Goal: Task Accomplishment & Management: Complete application form

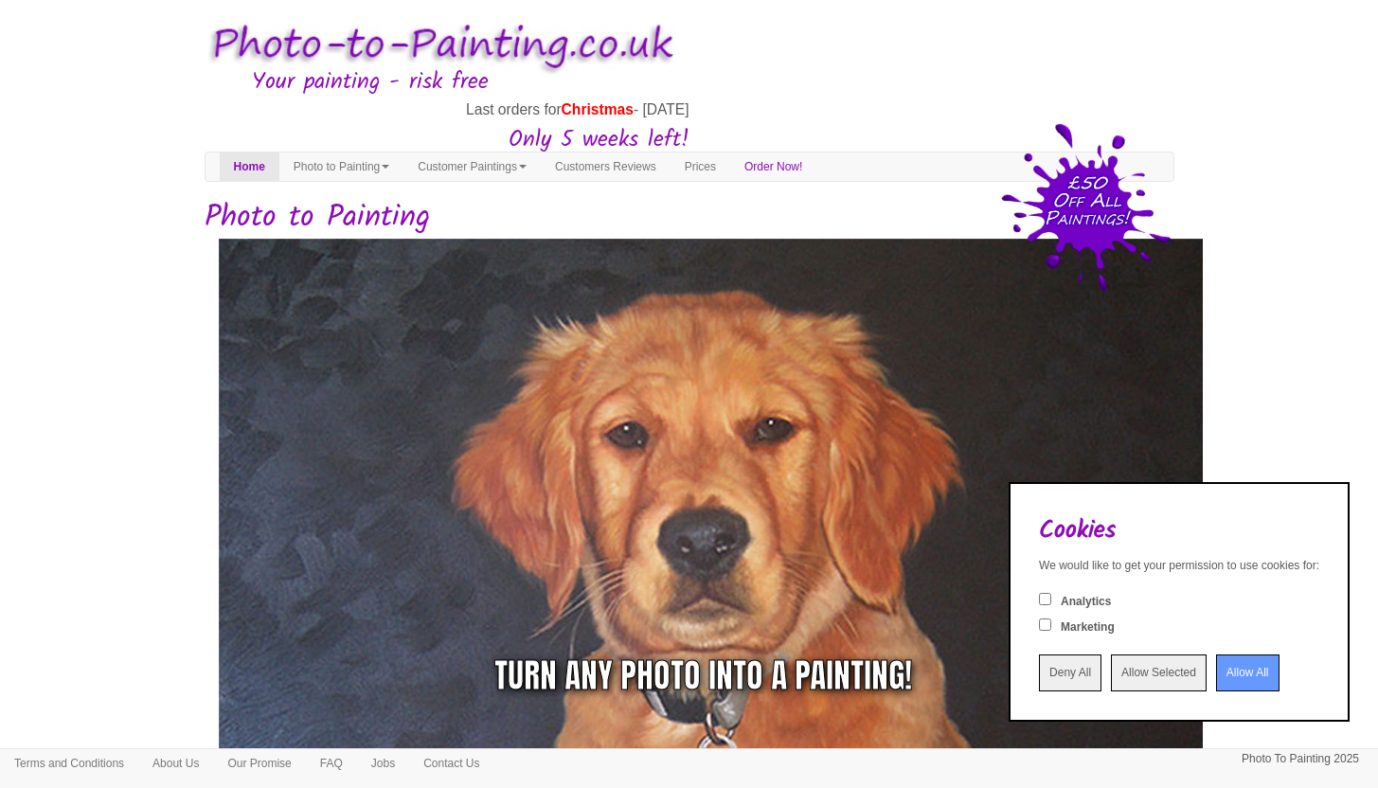
click at [1216, 680] on input "Allow All" at bounding box center [1247, 672] width 63 height 37
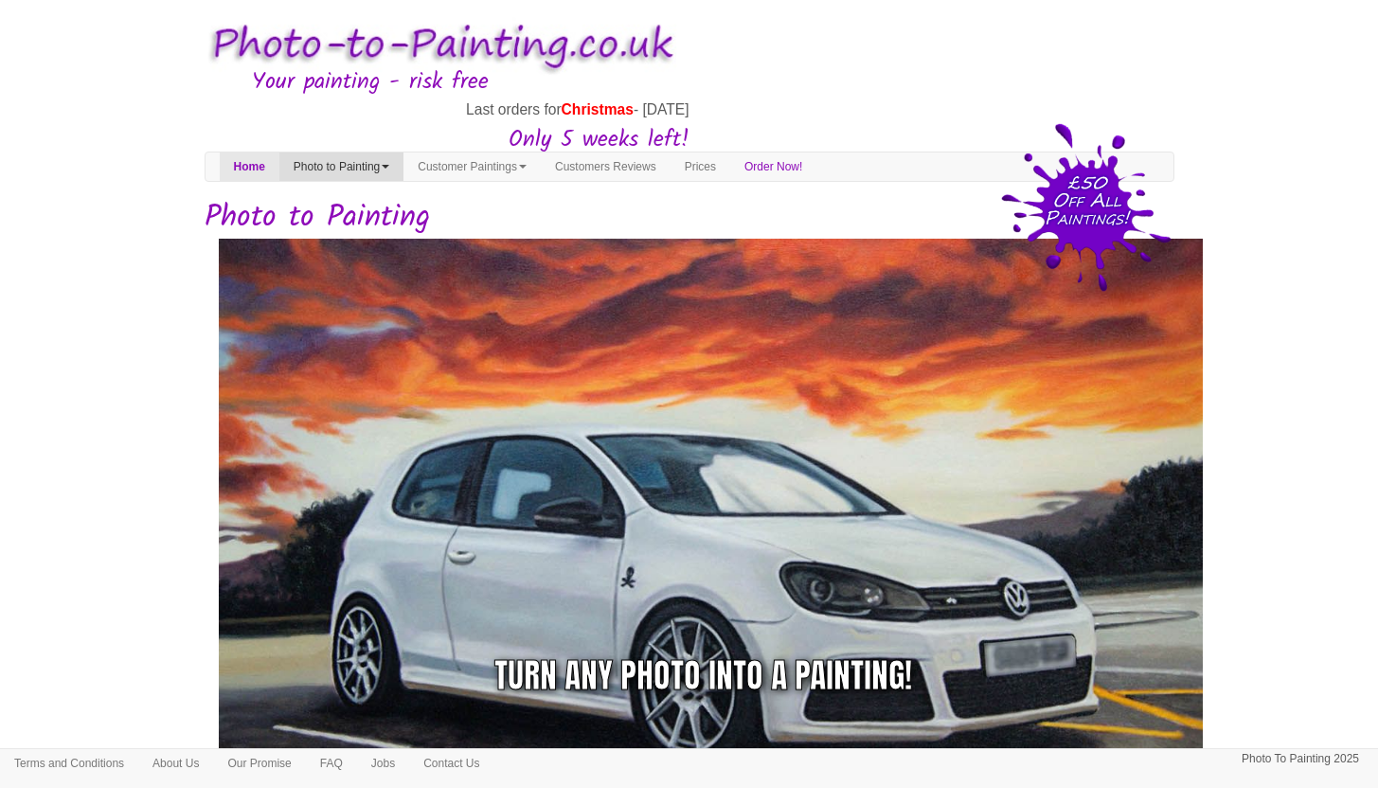
click at [379, 161] on link "Photo to Painting" at bounding box center [341, 166] width 124 height 28
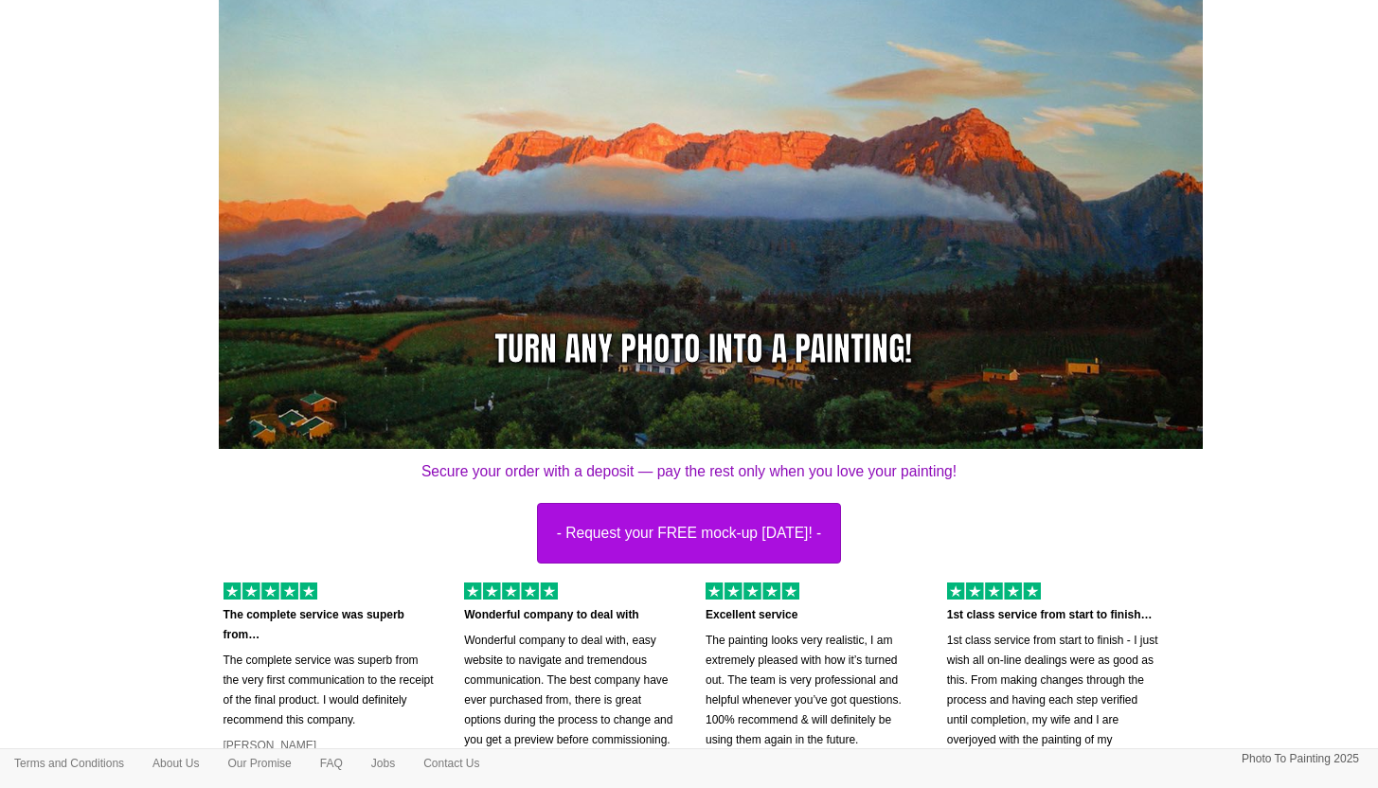
scroll to position [314, 0]
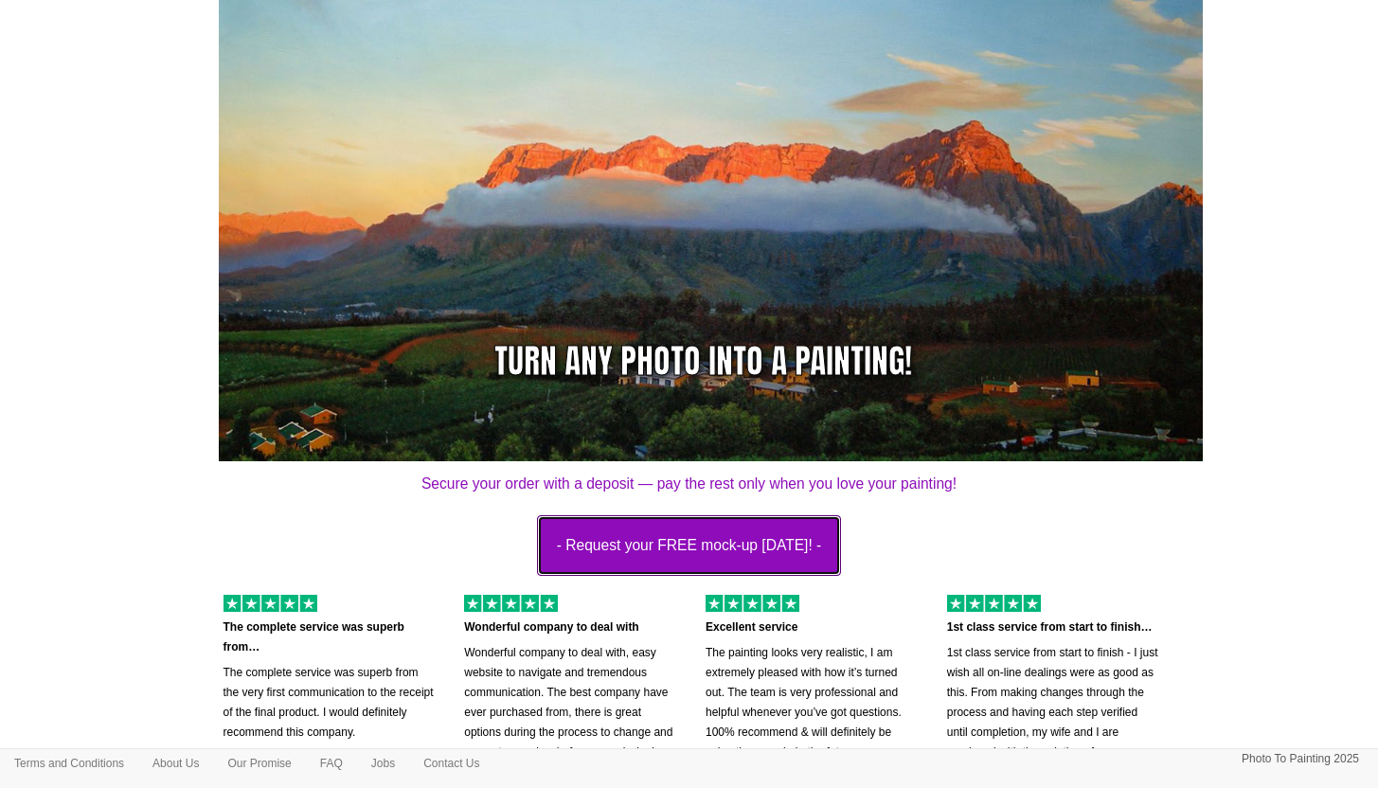
click at [685, 527] on button "- Request your FREE mock-up [DATE]! -" at bounding box center [689, 545] width 305 height 61
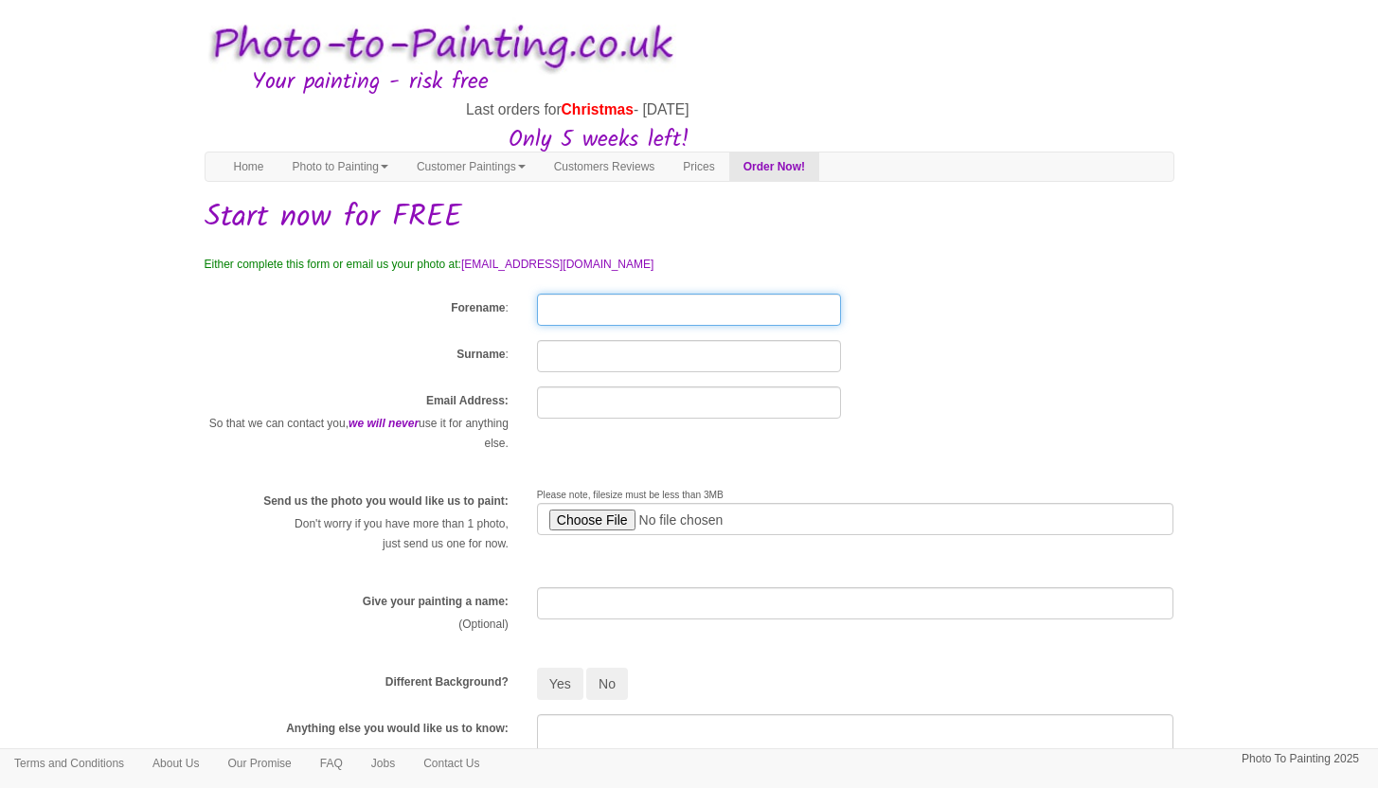
click at [591, 311] on input "Forename" at bounding box center [689, 310] width 304 height 32
type input "Celeste"
type input "Boucher"
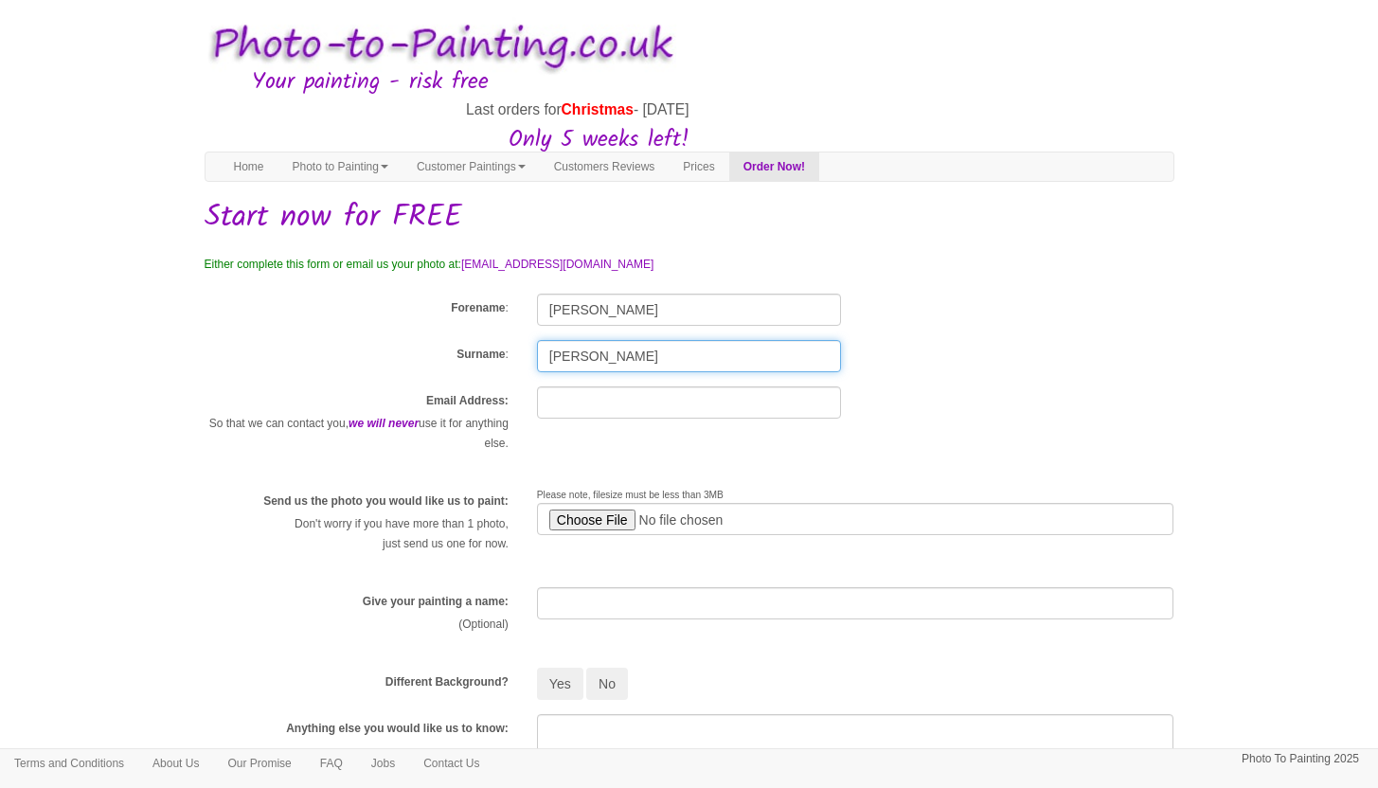
type input "celesteboucher01@gmail.com"
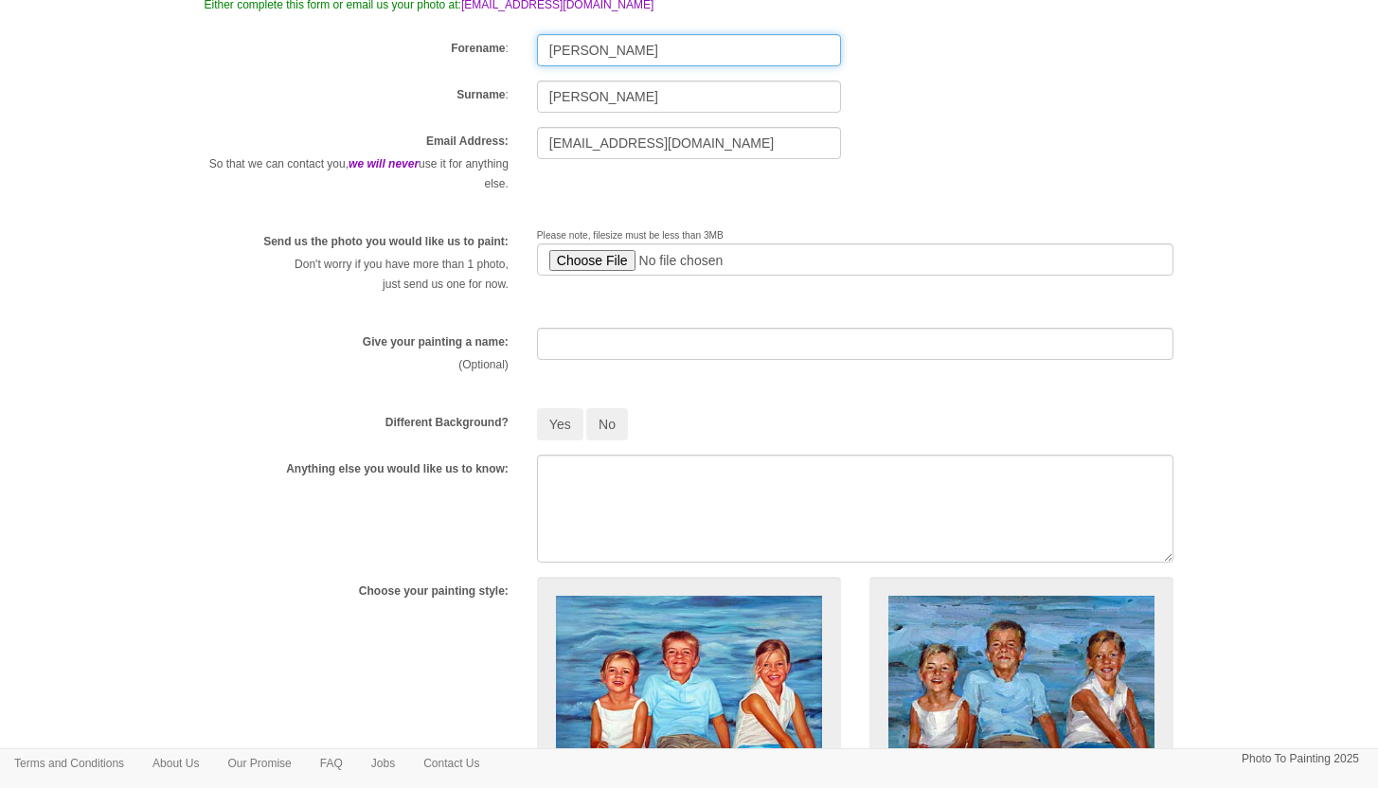
scroll to position [261, 0]
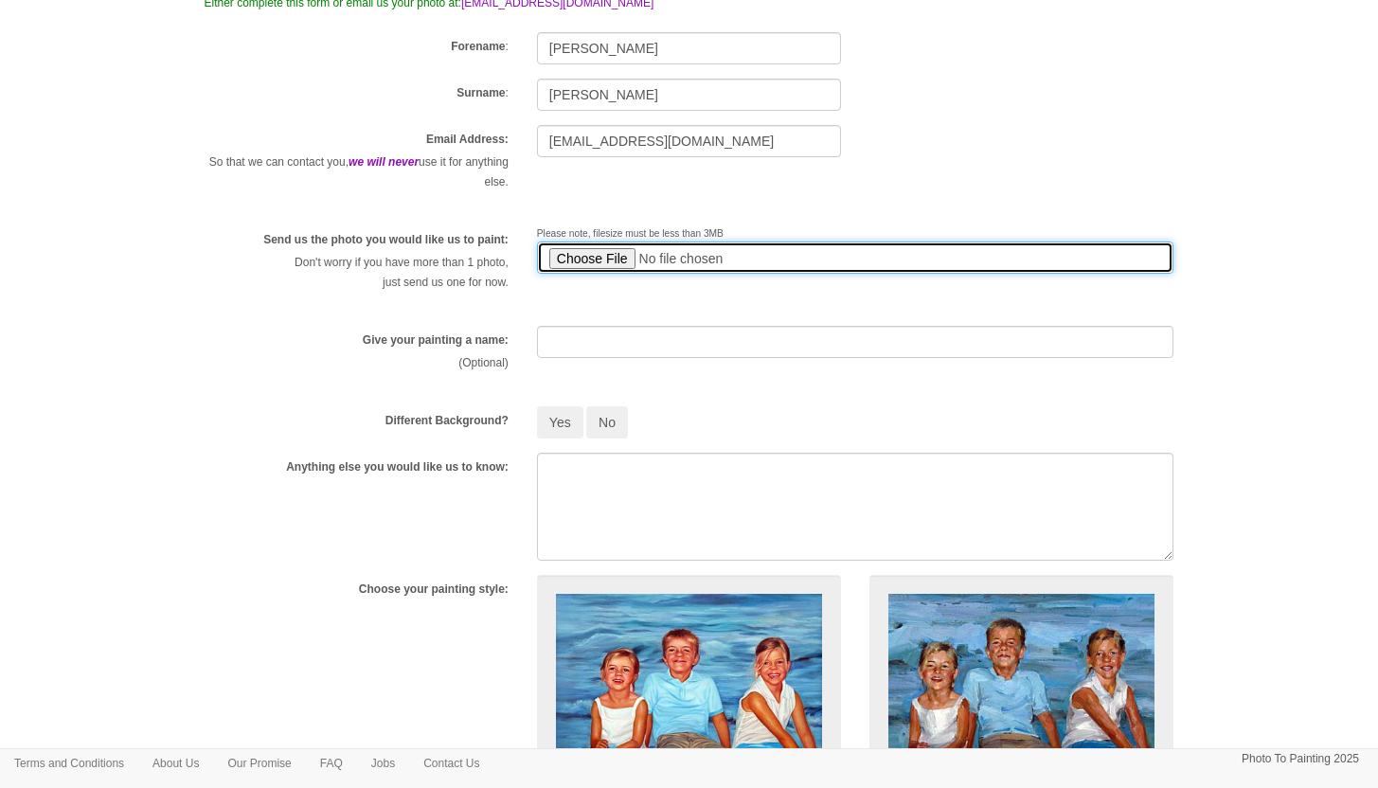
click at [603, 256] on input "file" at bounding box center [855, 258] width 637 height 32
type input "C:\fakepath\IMG_2206.jpeg"
click at [725, 260] on input "file" at bounding box center [855, 258] width 637 height 32
drag, startPoint x: 754, startPoint y: 259, endPoint x: 491, endPoint y: 256, distance: 263.3
click at [491, 256] on div "Send us the photo you would like us to paint: Don't worry if you have more than…" at bounding box center [689, 268] width 998 height 86
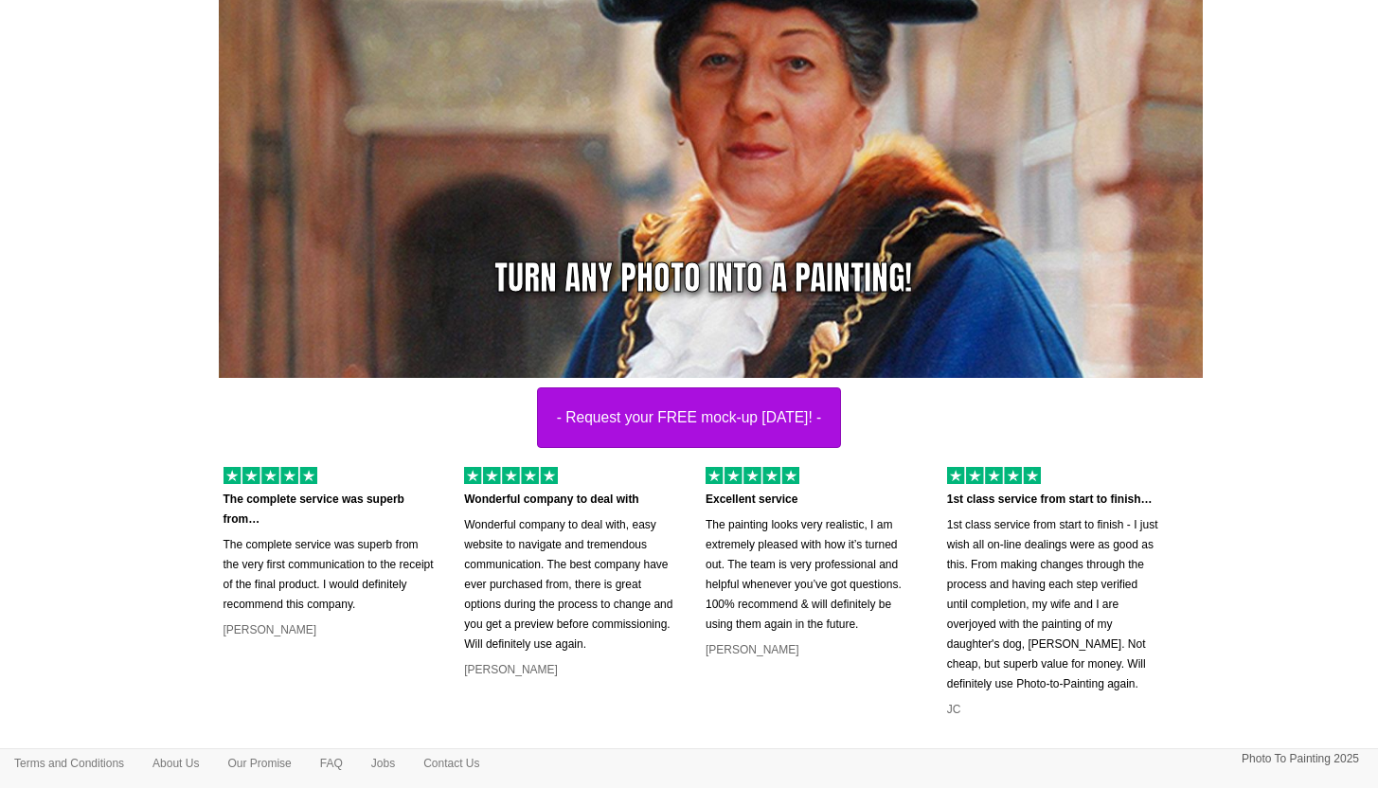
scroll to position [428, 0]
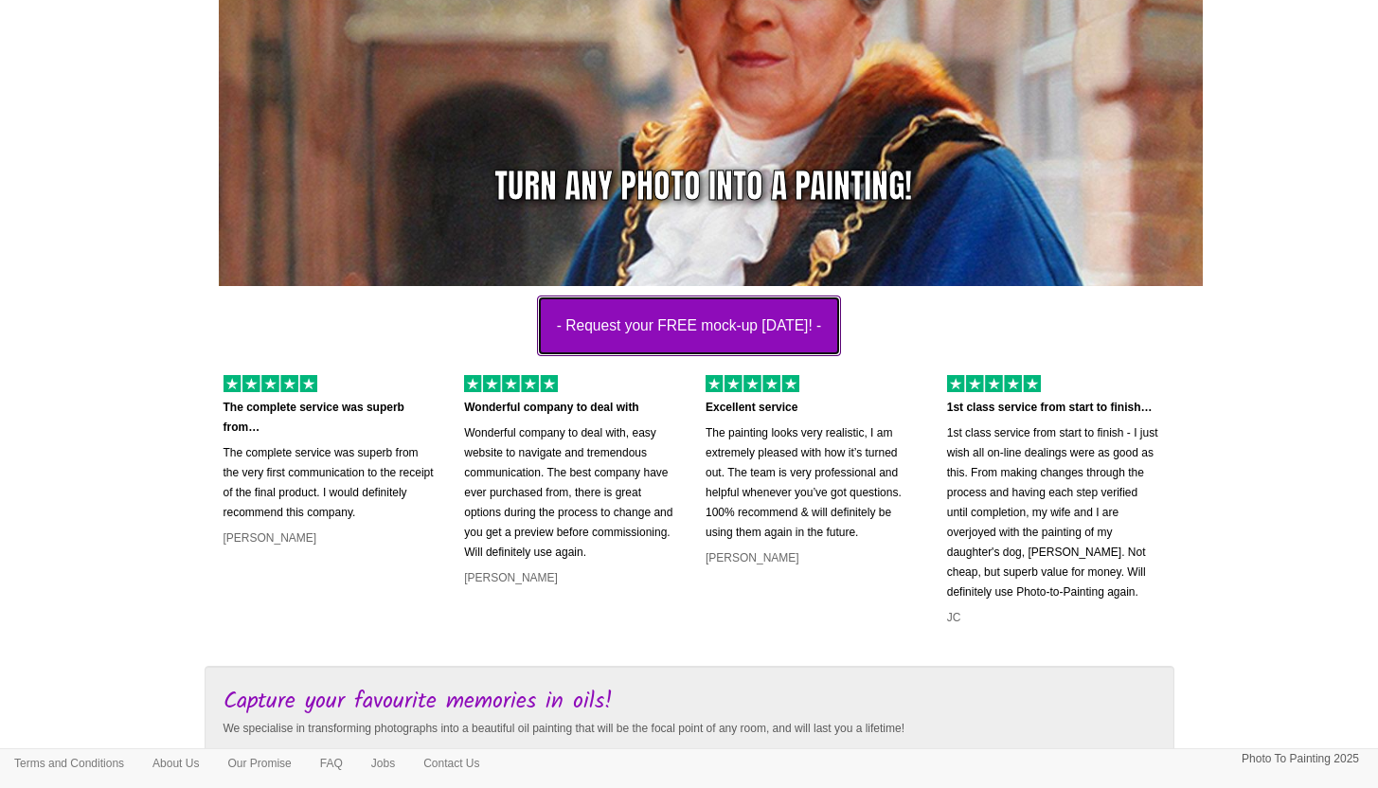
click at [660, 313] on button "- Request your FREE mock-up [DATE]! -" at bounding box center [689, 325] width 305 height 61
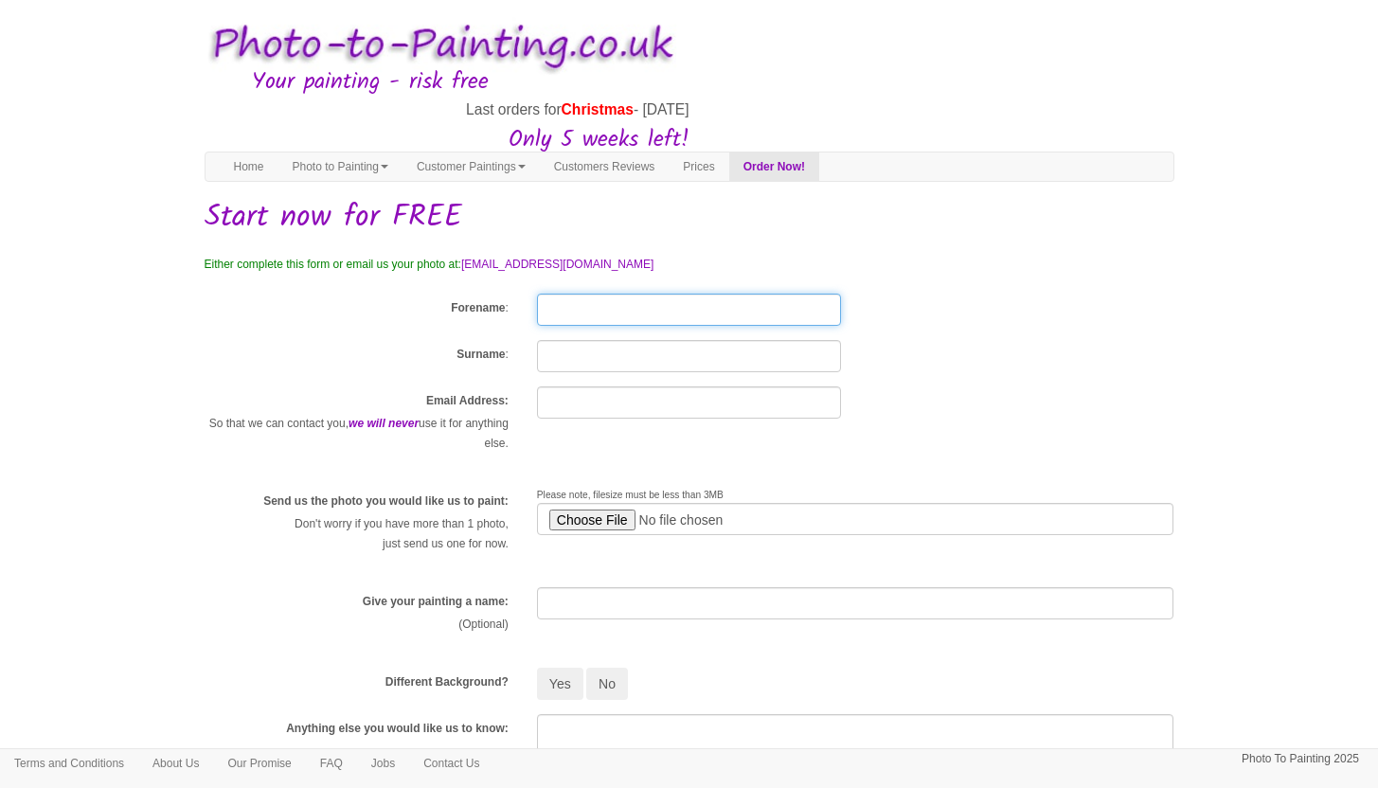
click at [619, 315] on input "Forename" at bounding box center [689, 310] width 304 height 32
type input "Celeste"
type input "Boucher"
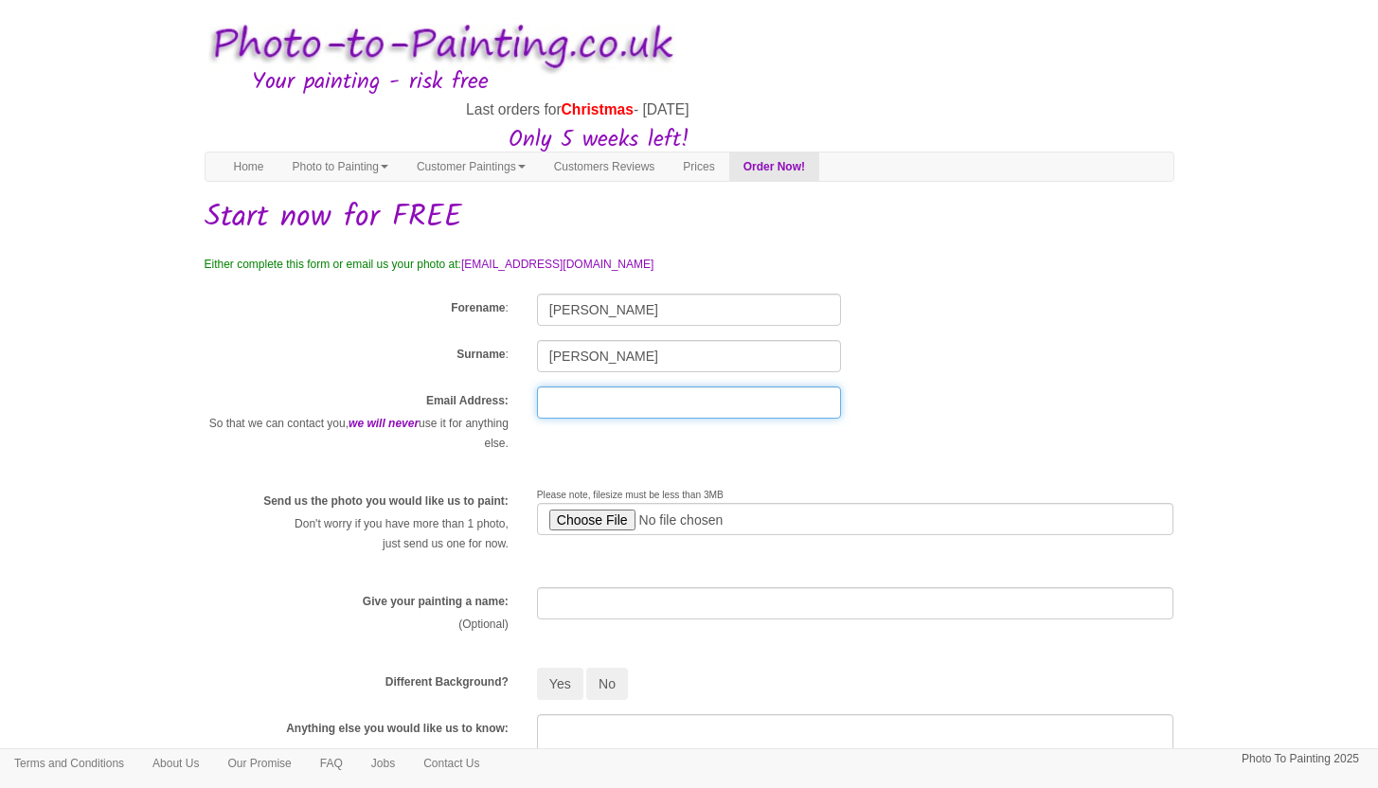
type input "celesteboucher01@gmail.com"
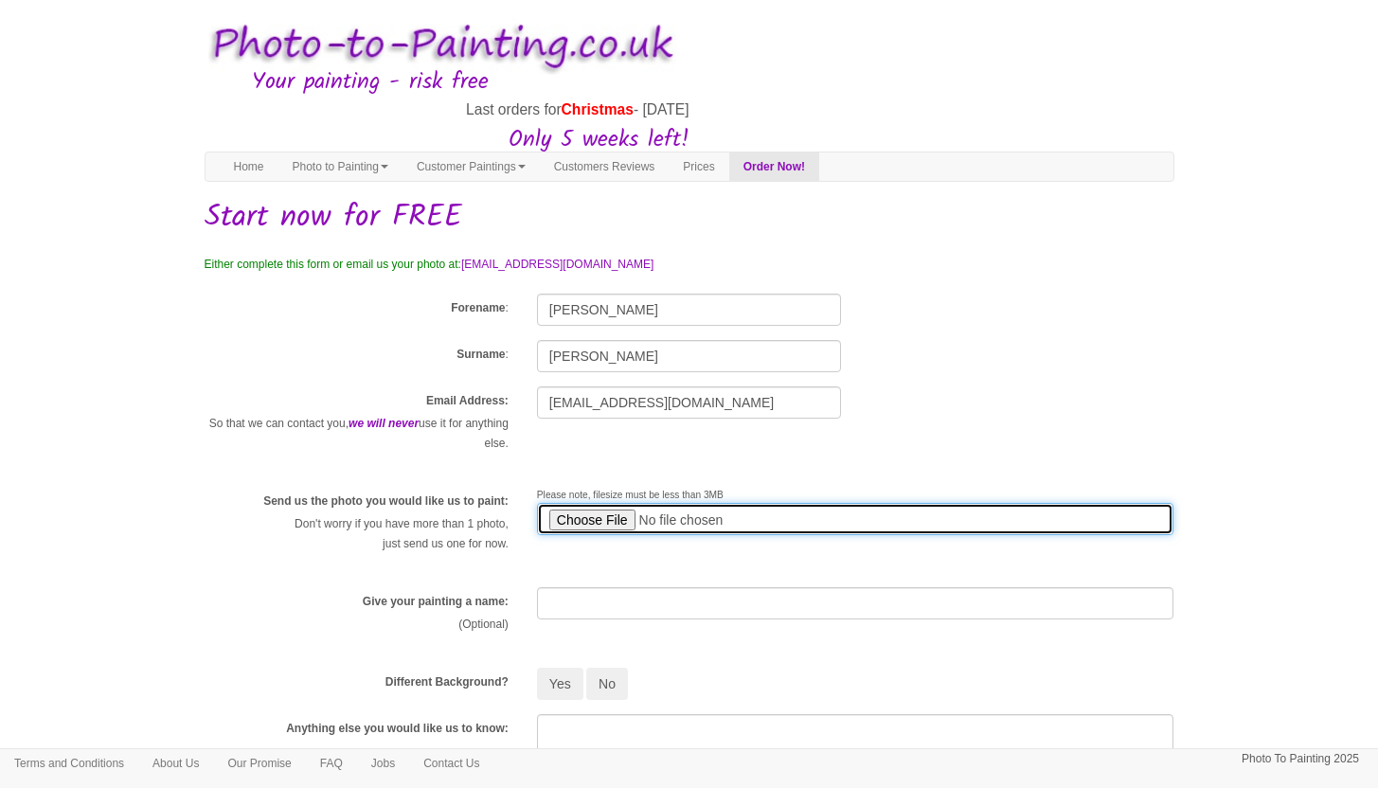
click at [606, 517] on input "file" at bounding box center [855, 519] width 637 height 32
type input "C:\fakepath\Trixie 2025.jpg"
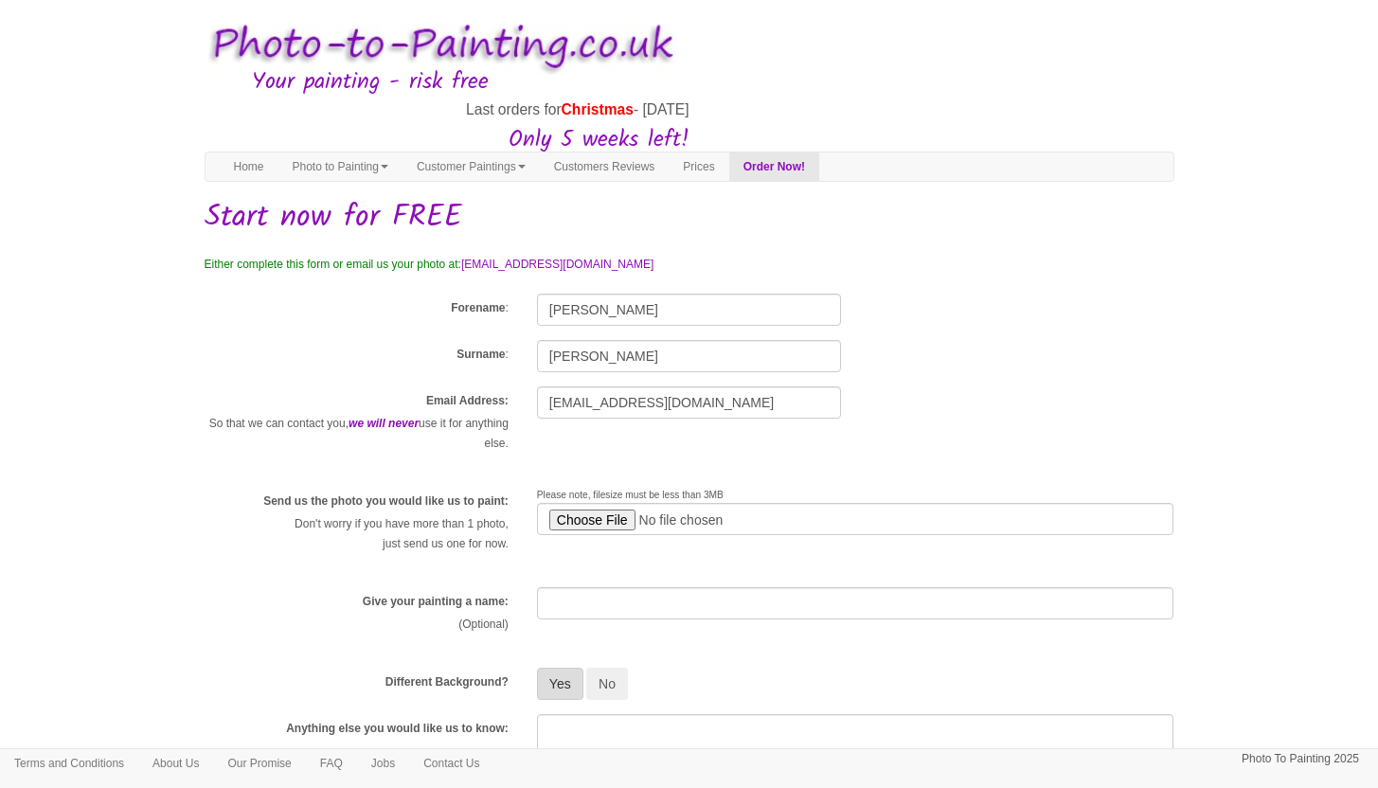
click at [556, 684] on button "Yes" at bounding box center [560, 684] width 46 height 32
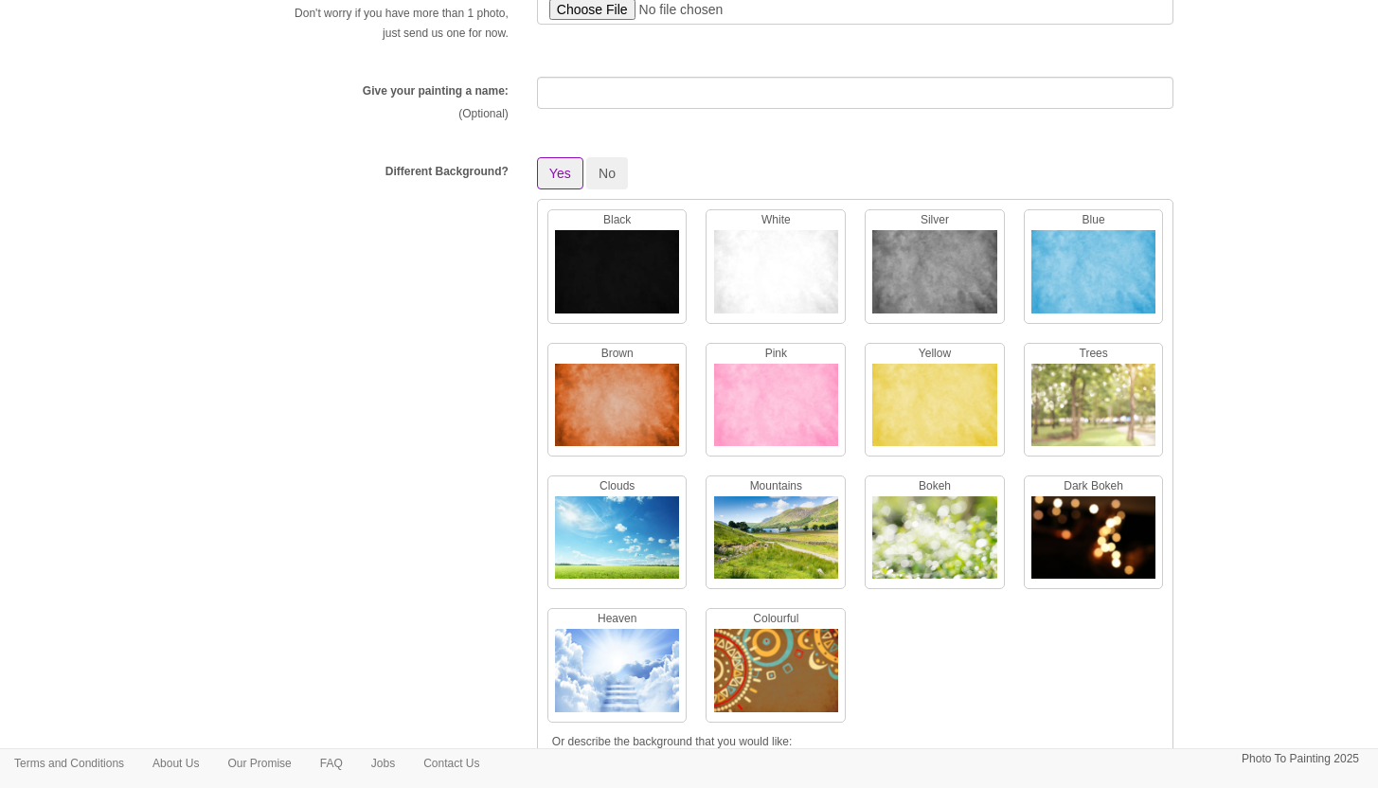
scroll to position [524, 0]
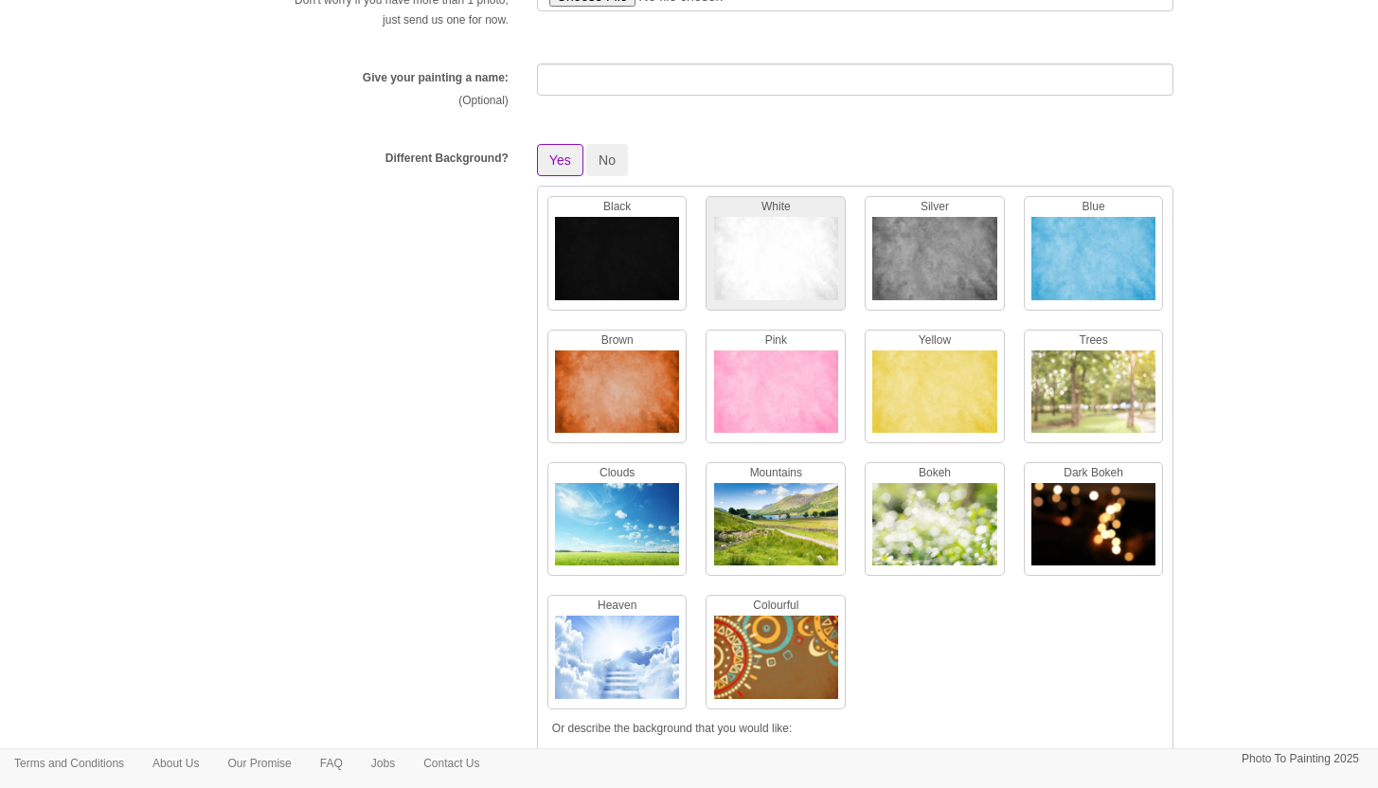
click at [804, 264] on img at bounding box center [776, 263] width 124 height 92
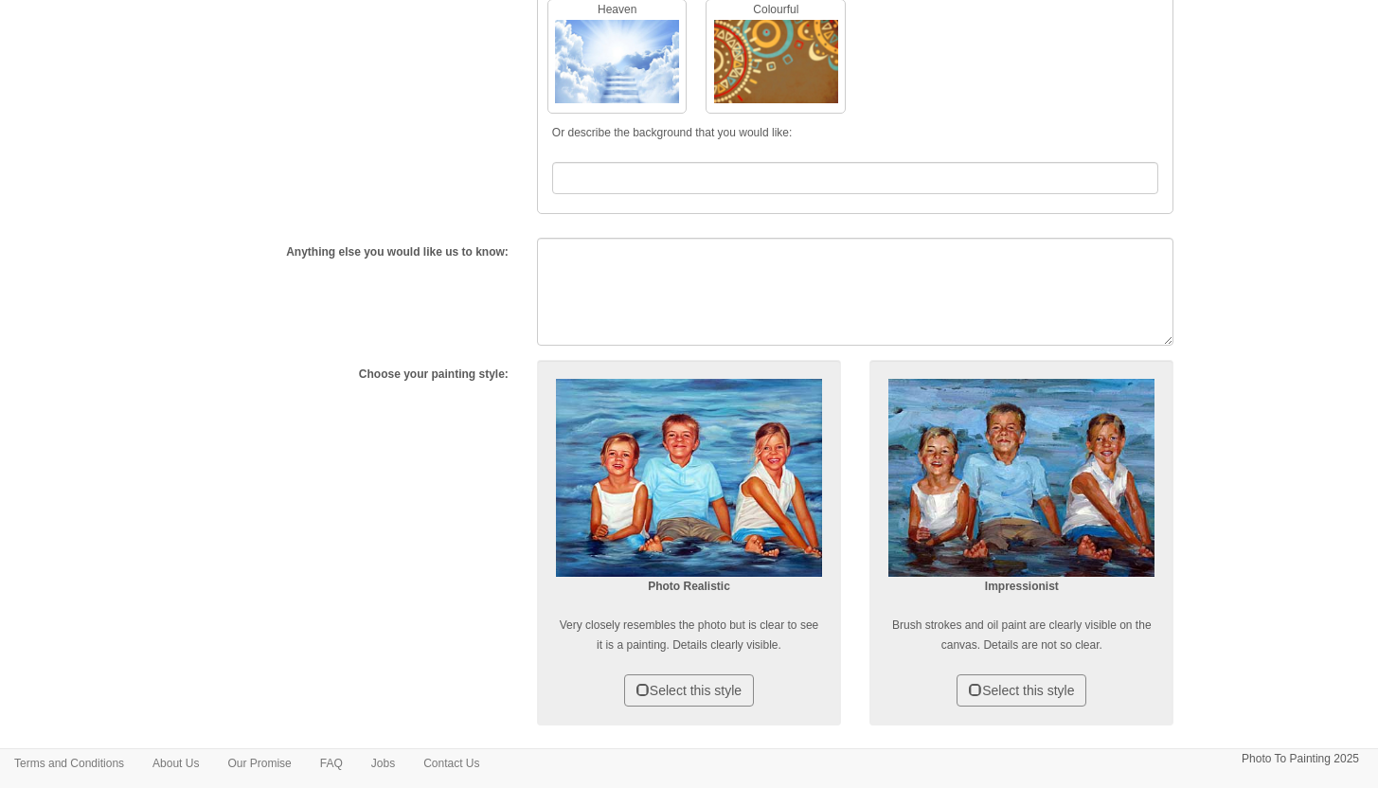
scroll to position [1122, 0]
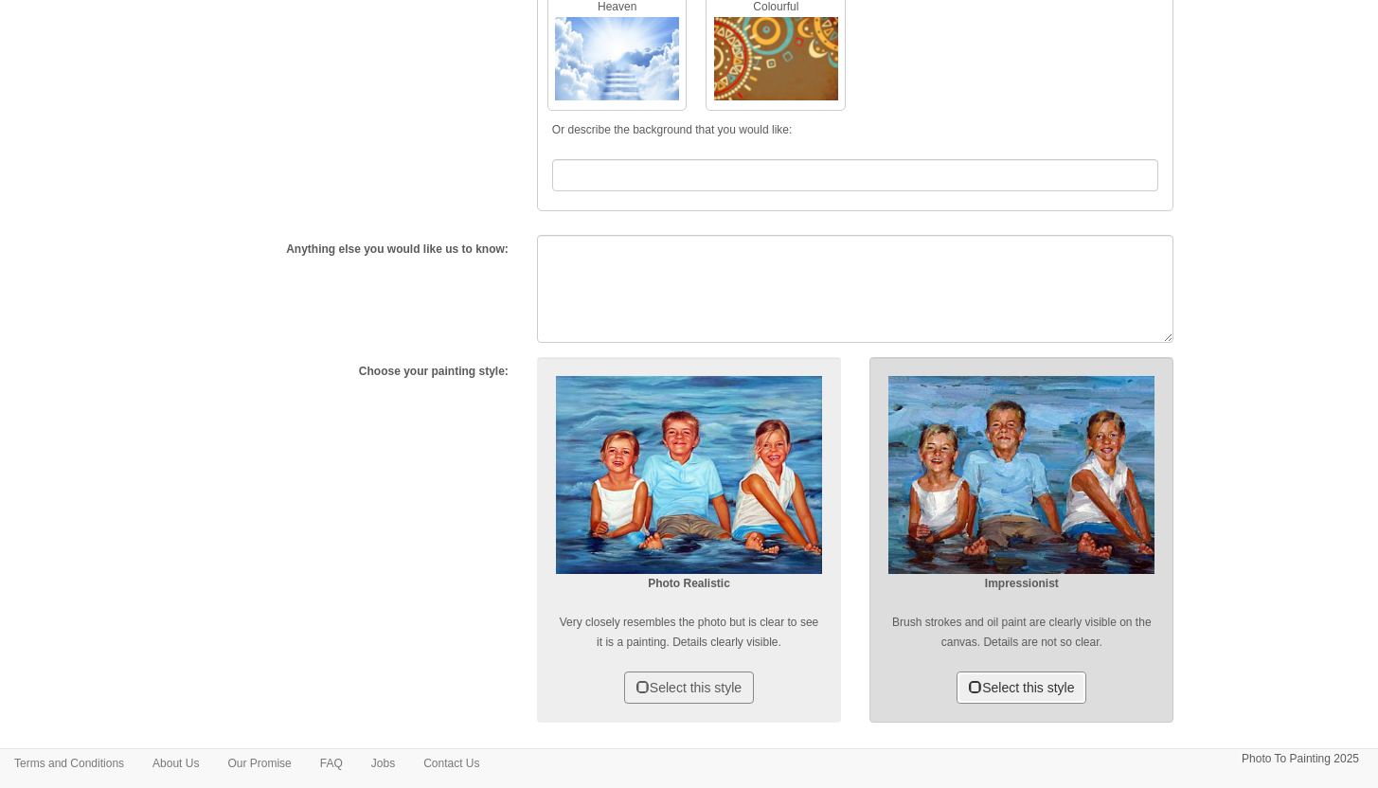
click at [975, 689] on button "Select this style" at bounding box center [1022, 687] width 130 height 32
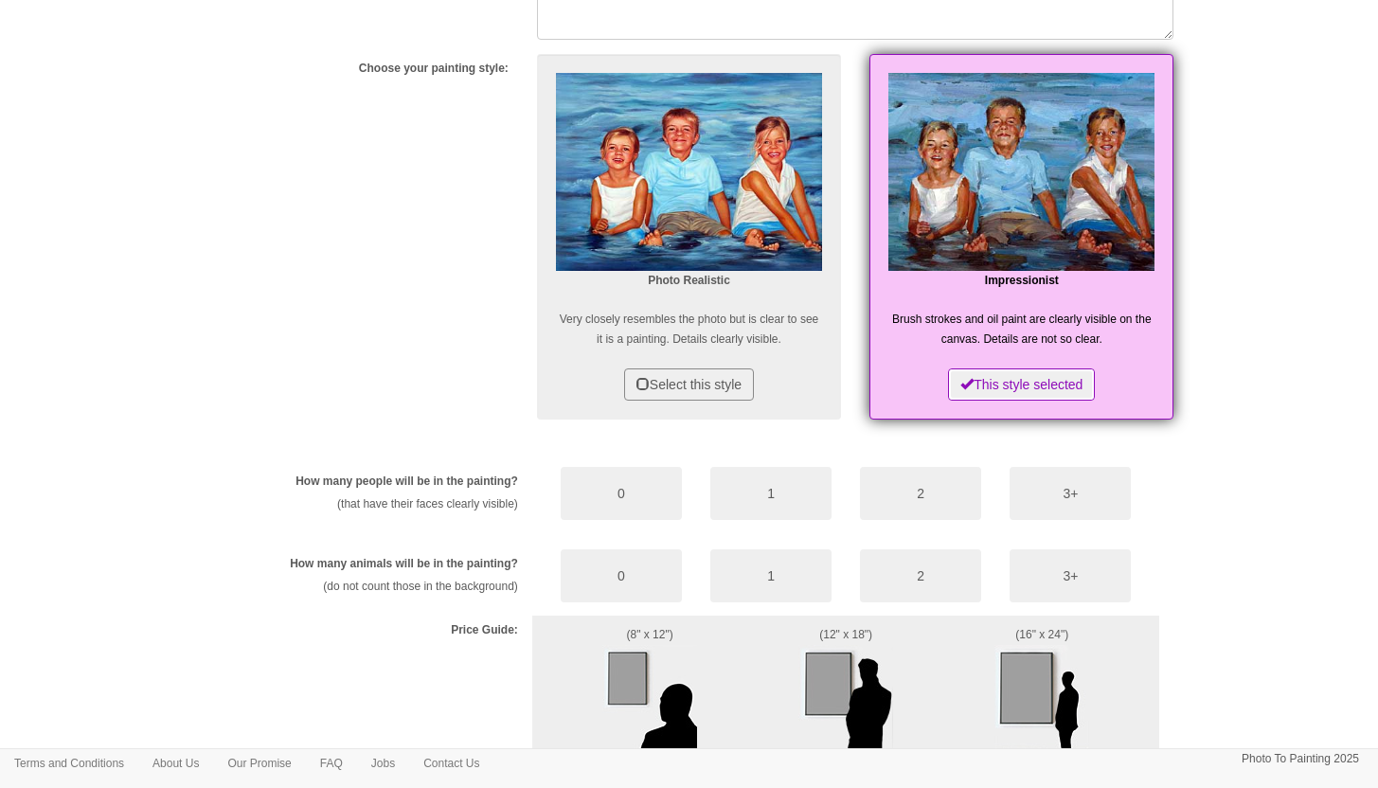
scroll to position [1426, 0]
click at [771, 583] on button "1" at bounding box center [770, 574] width 121 height 53
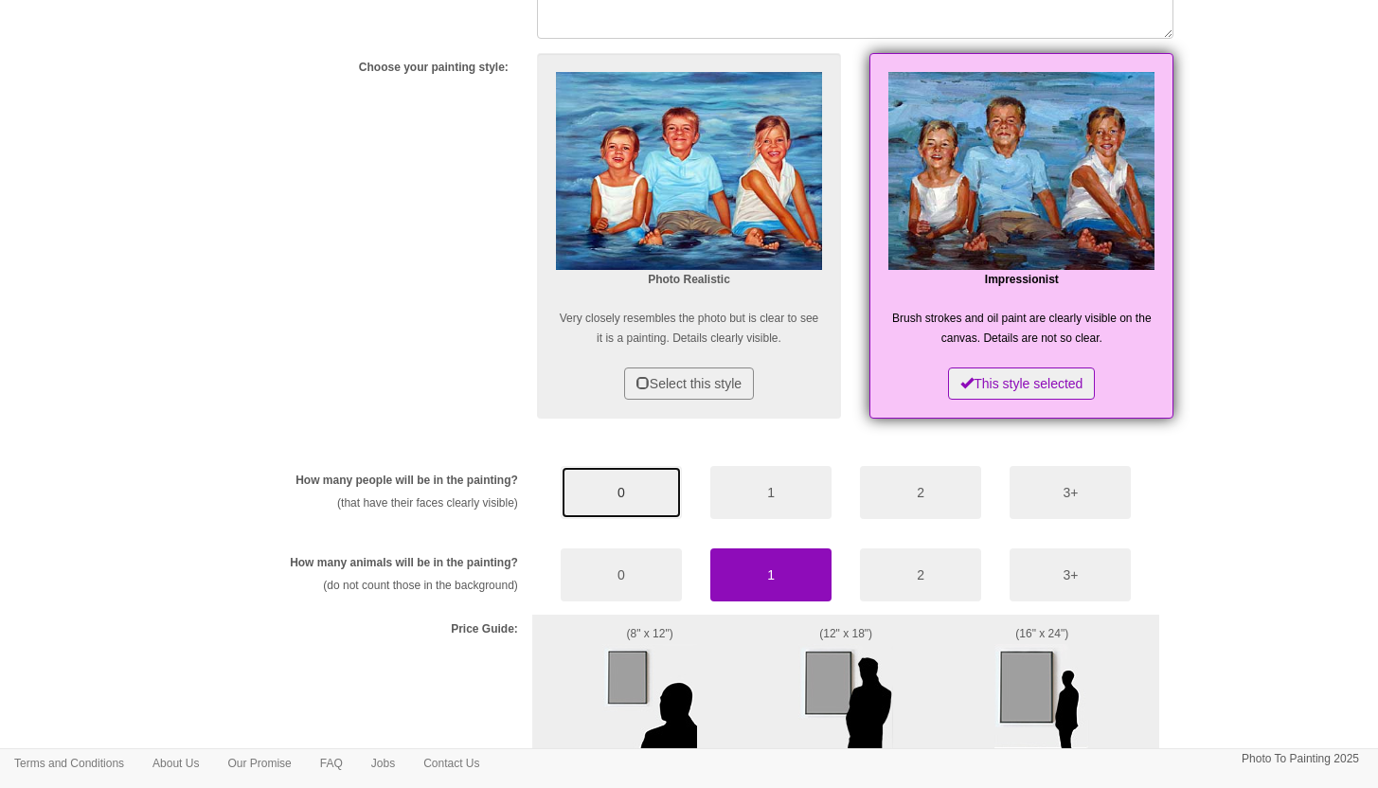
click at [640, 490] on button "0" at bounding box center [621, 492] width 121 height 53
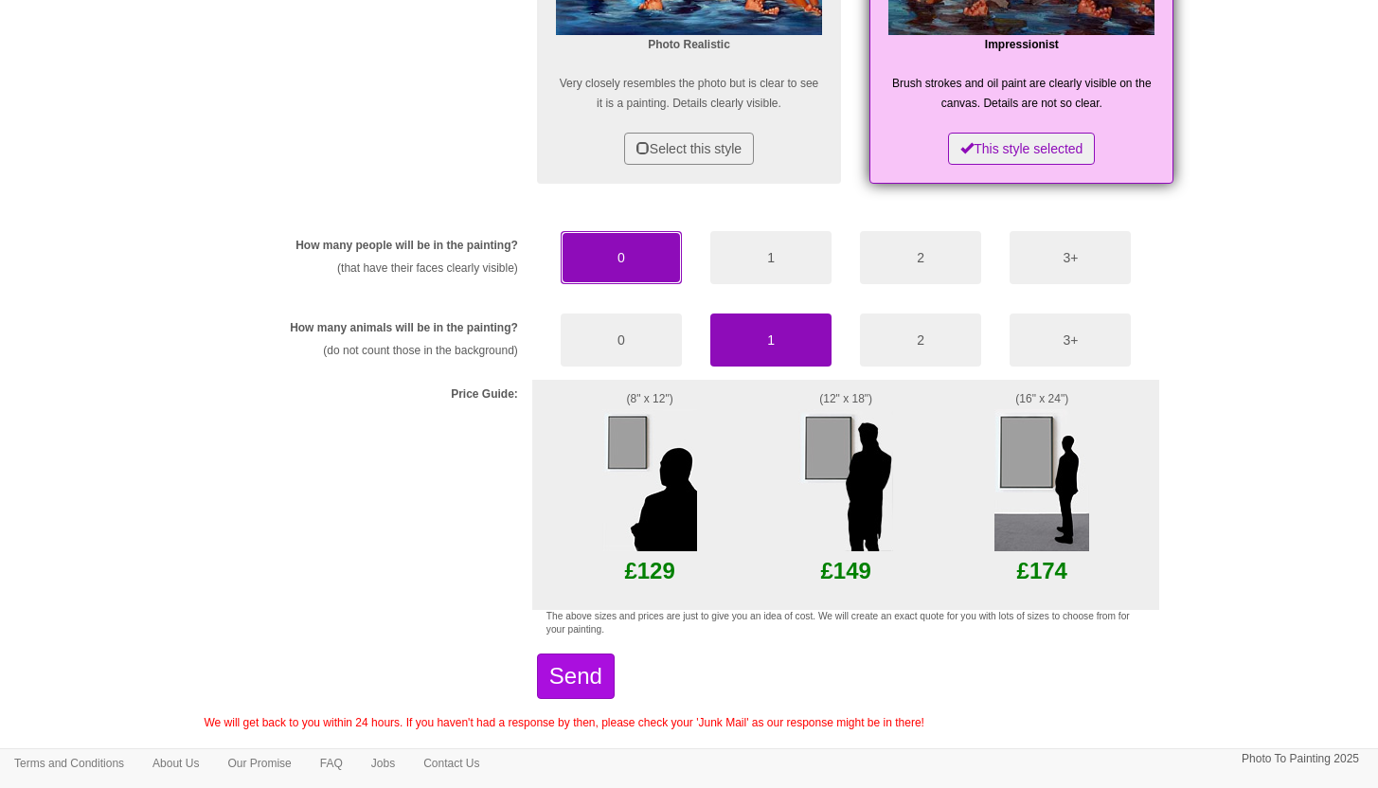
scroll to position [1670, 0]
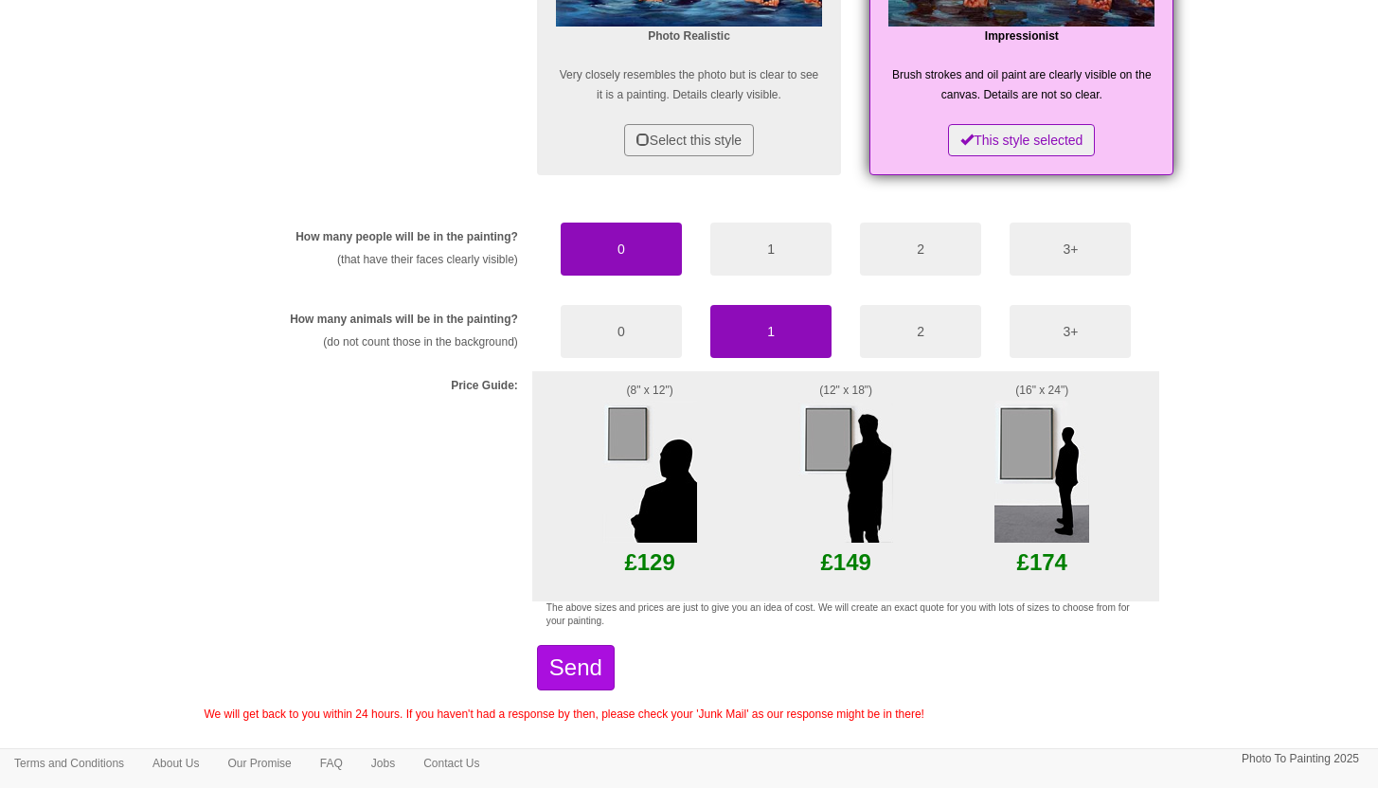
click at [843, 461] on img at bounding box center [845, 472] width 95 height 142
click at [864, 546] on p "£149" at bounding box center [845, 563] width 129 height 40
click at [609, 668] on button "Send" at bounding box center [576, 667] width 78 height 45
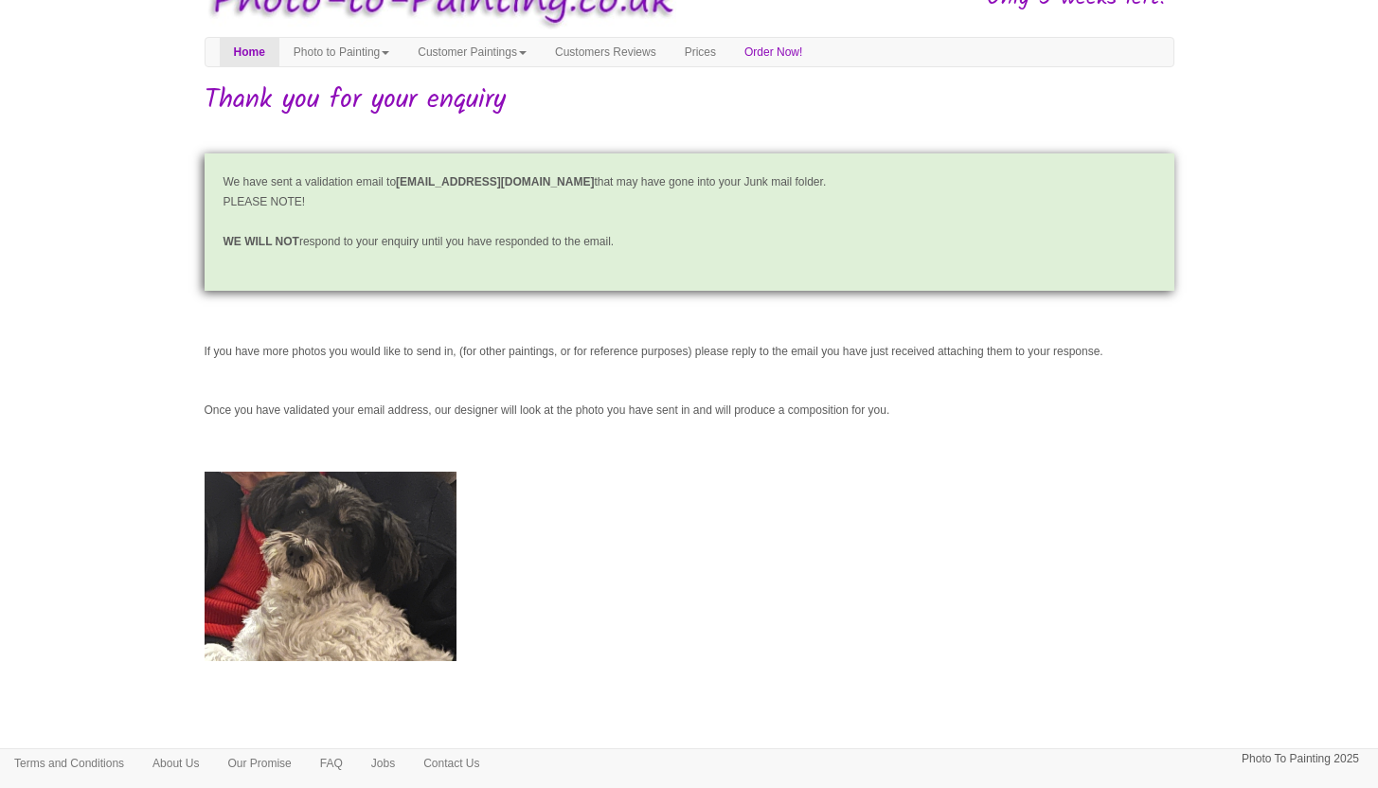
scroll to position [73, 0]
